Goal: Check status: Check status

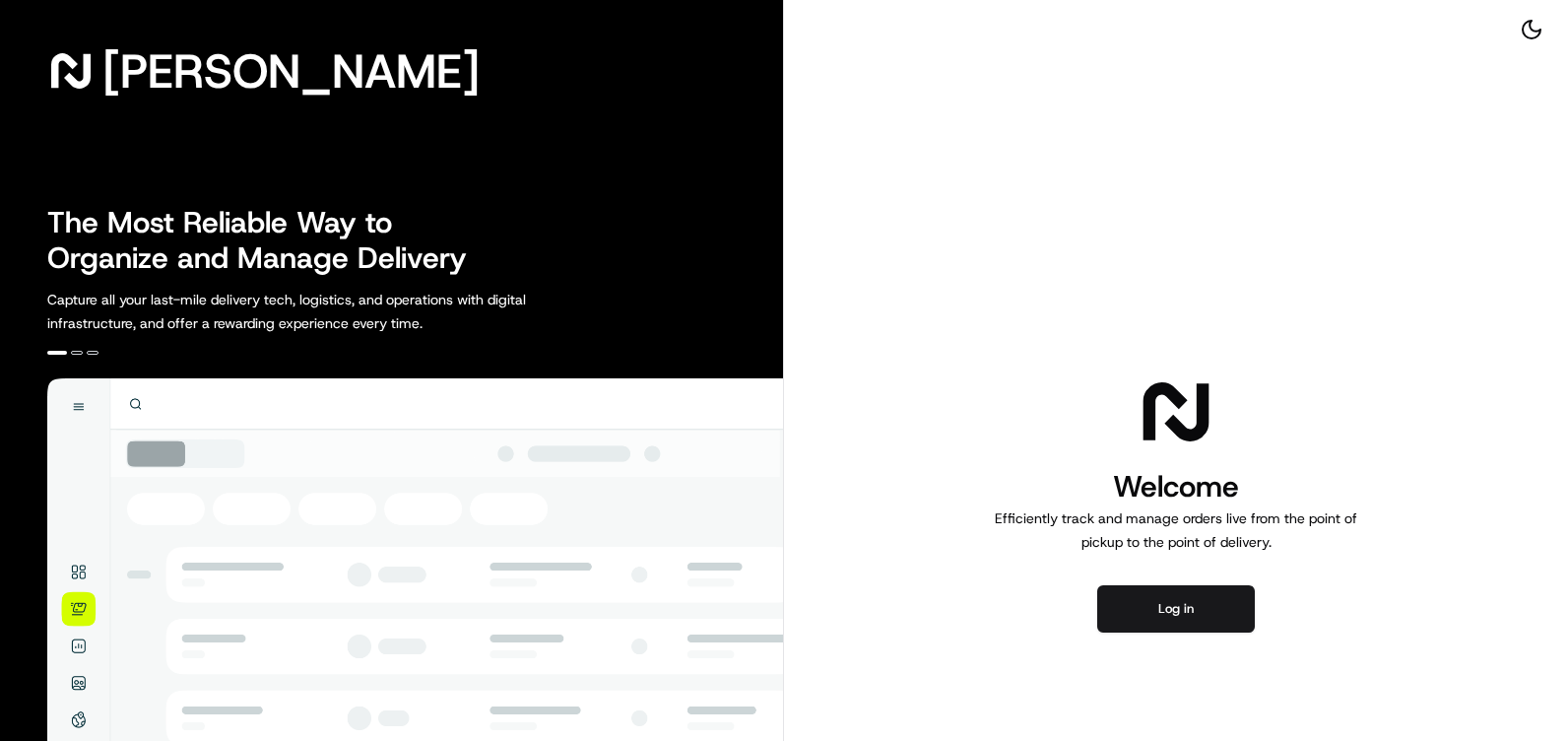
click at [1121, 609] on button "Log in" at bounding box center [1176, 609] width 158 height 47
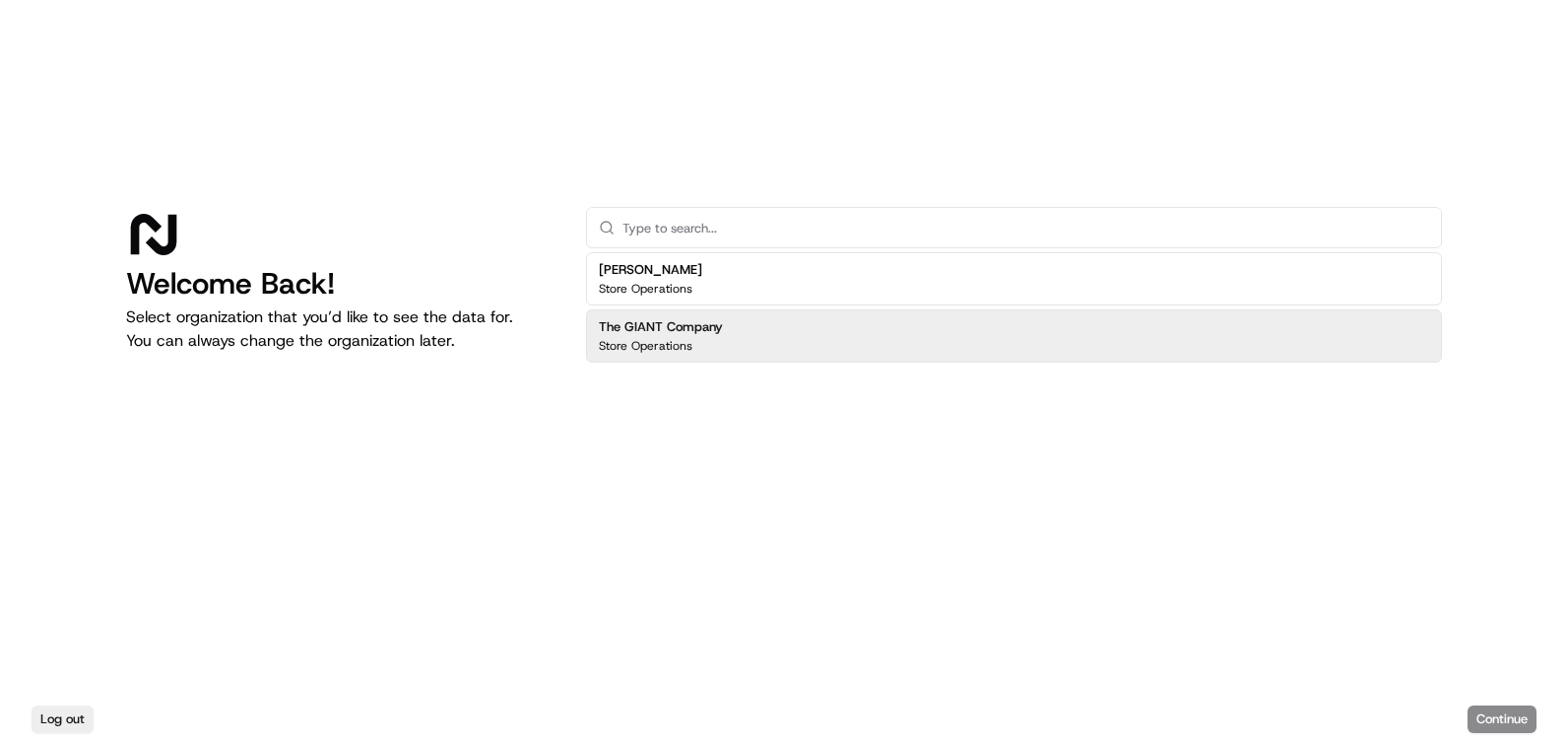
click at [724, 344] on div "The GIANT Company Store Operations" at bounding box center [1014, 335] width 857 height 53
click at [1511, 717] on button "Continue" at bounding box center [1502, 719] width 69 height 28
